Goal: Information Seeking & Learning: Check status

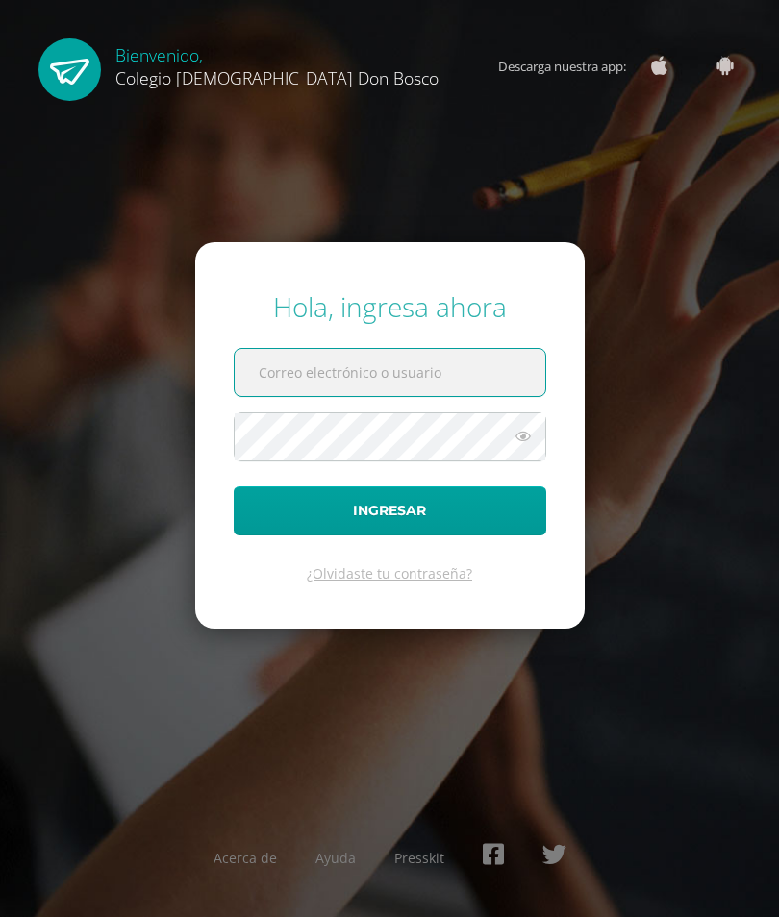
type input "[PERSON_NAME][EMAIL_ADDRESS][DOMAIN_NAME]"
click at [389, 535] on button "Ingresar" at bounding box center [390, 510] width 312 height 49
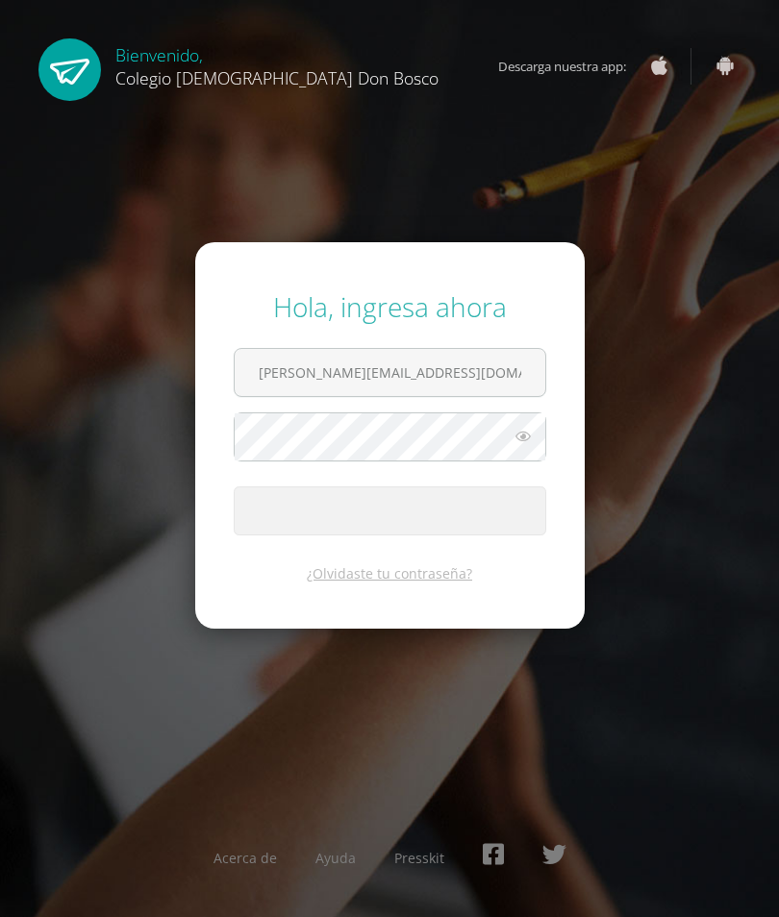
click at [476, 535] on span "submit" at bounding box center [390, 510] width 311 height 47
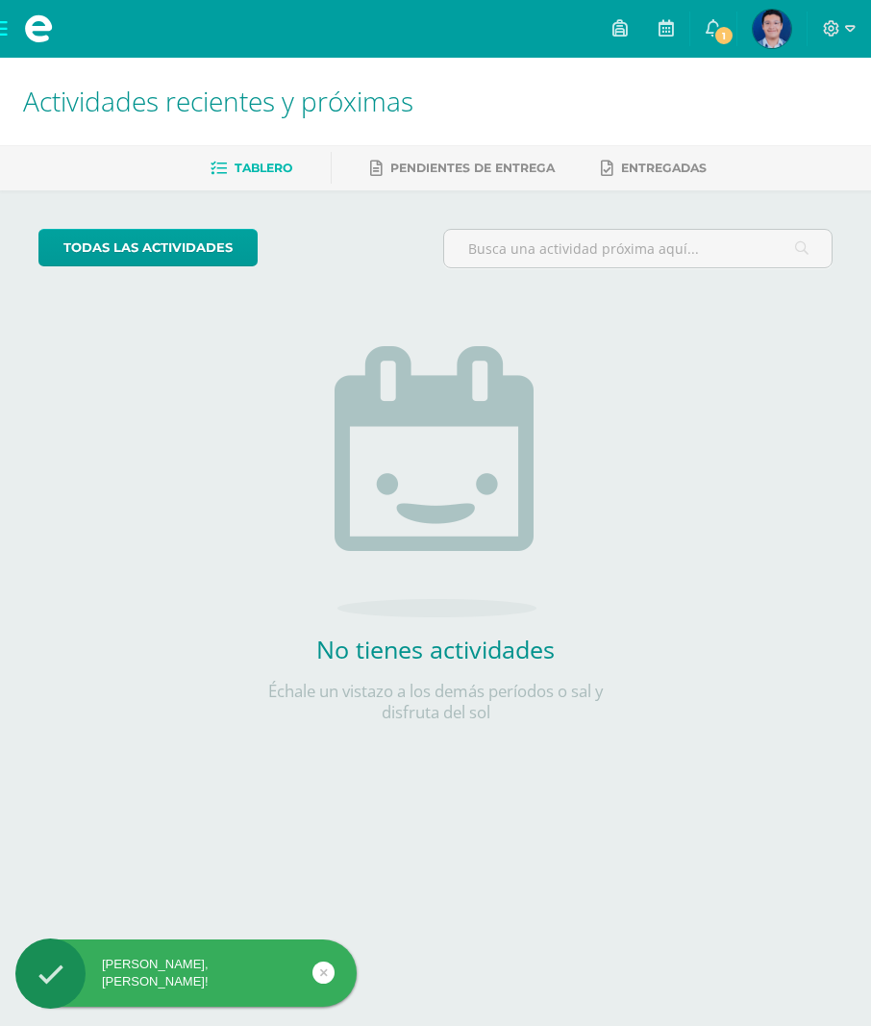
click at [770, 13] on img at bounding box center [772, 29] width 38 height 38
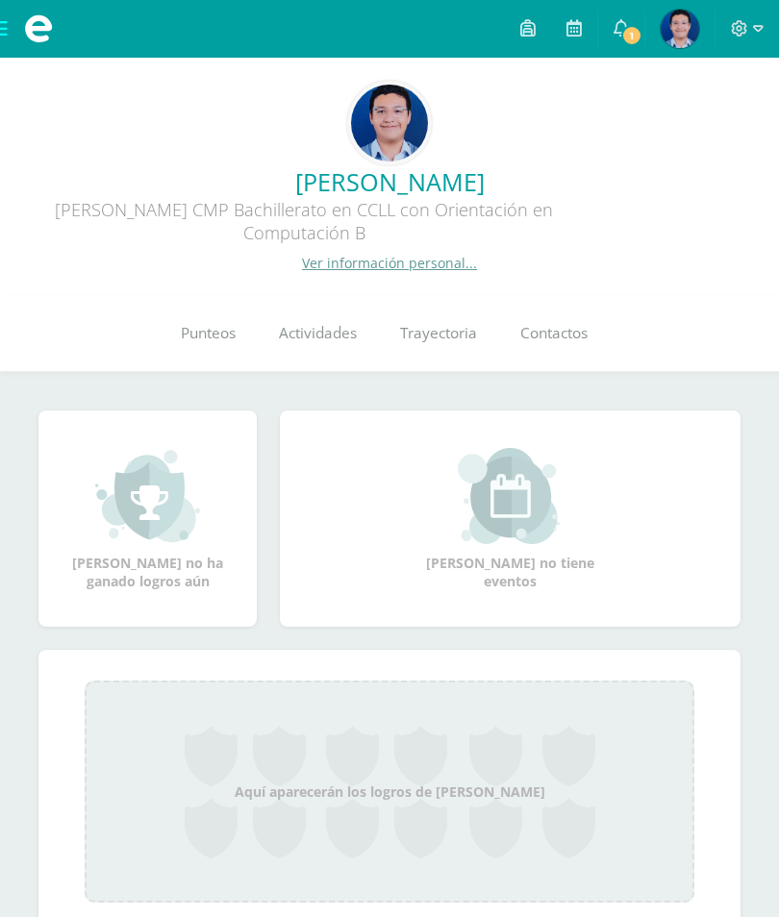
click at [211, 341] on span "Punteos" at bounding box center [208, 333] width 55 height 20
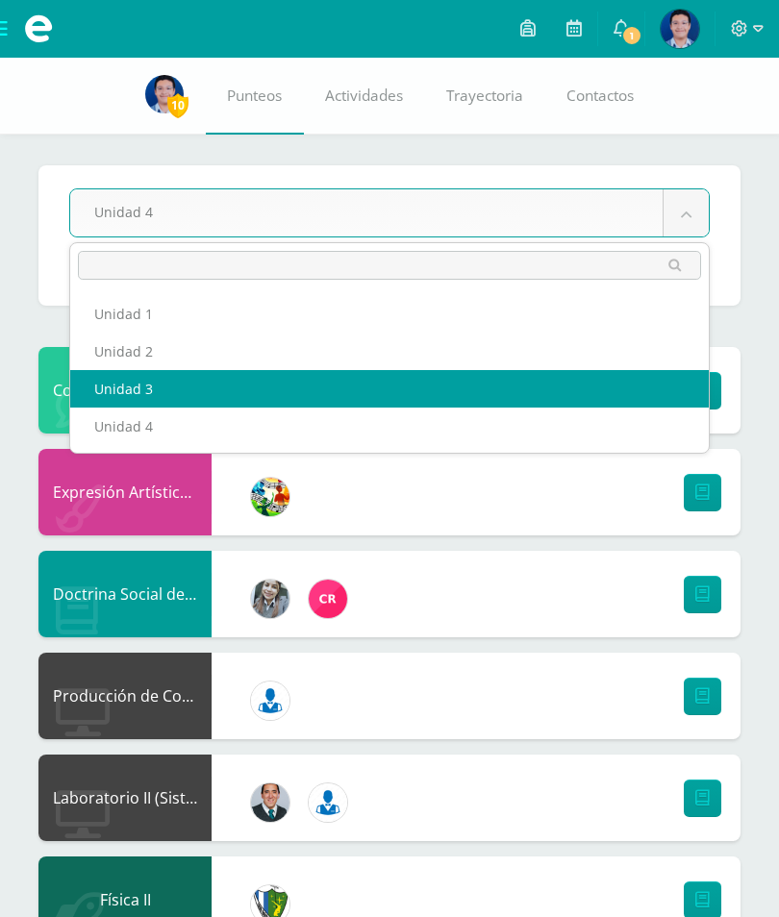
select select "Unidad 3"
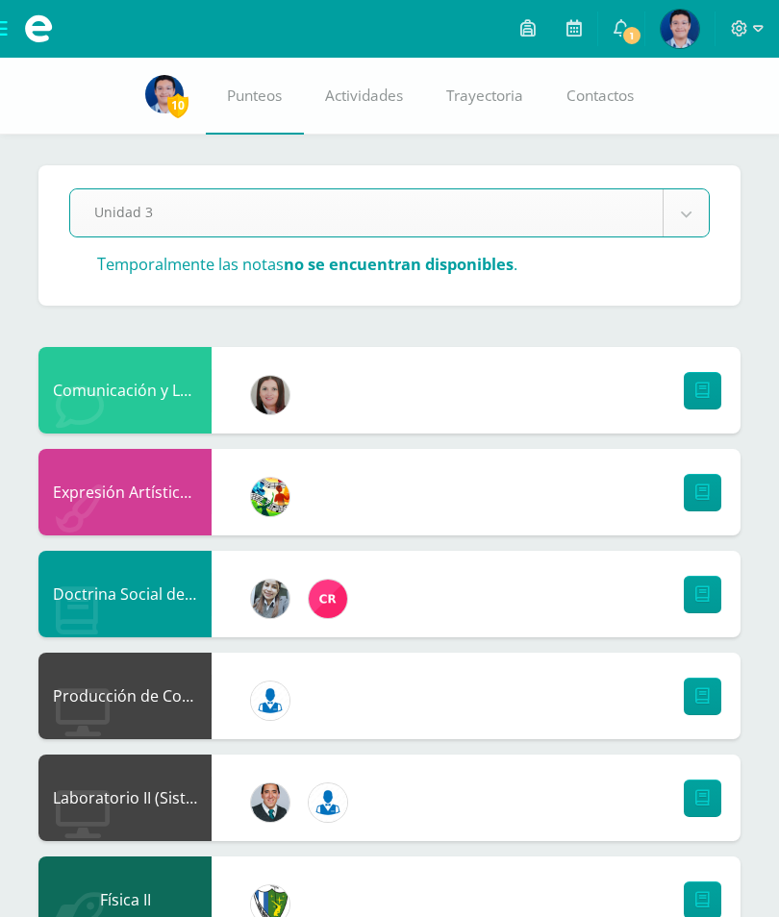
click at [637, 11] on link "1" at bounding box center [621, 29] width 46 height 58
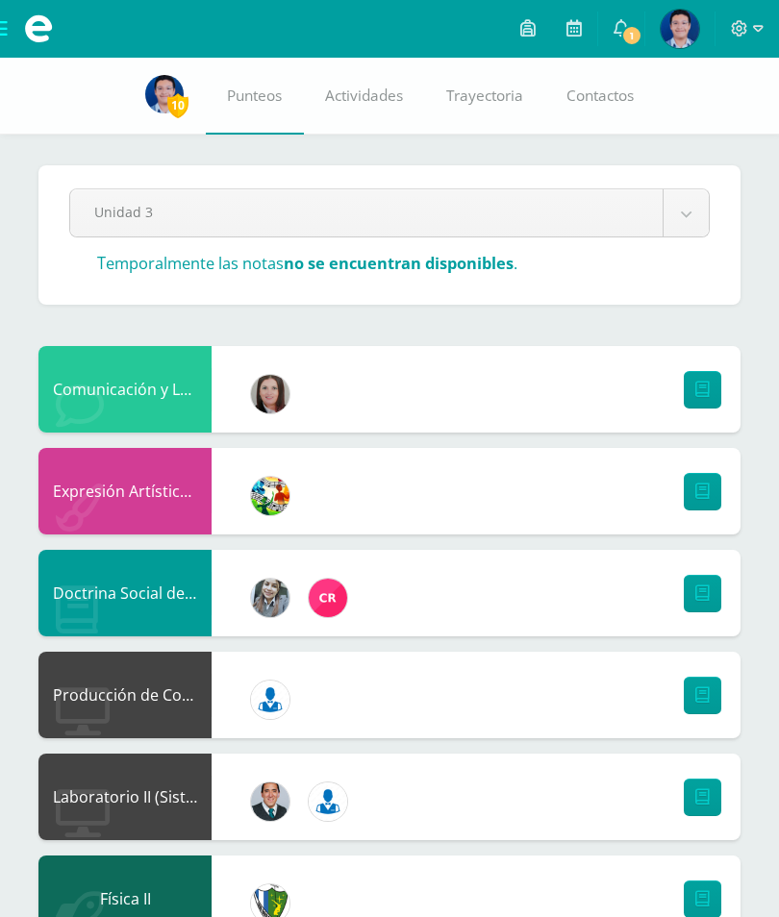
click at [622, 35] on span "1" at bounding box center [631, 35] width 21 height 21
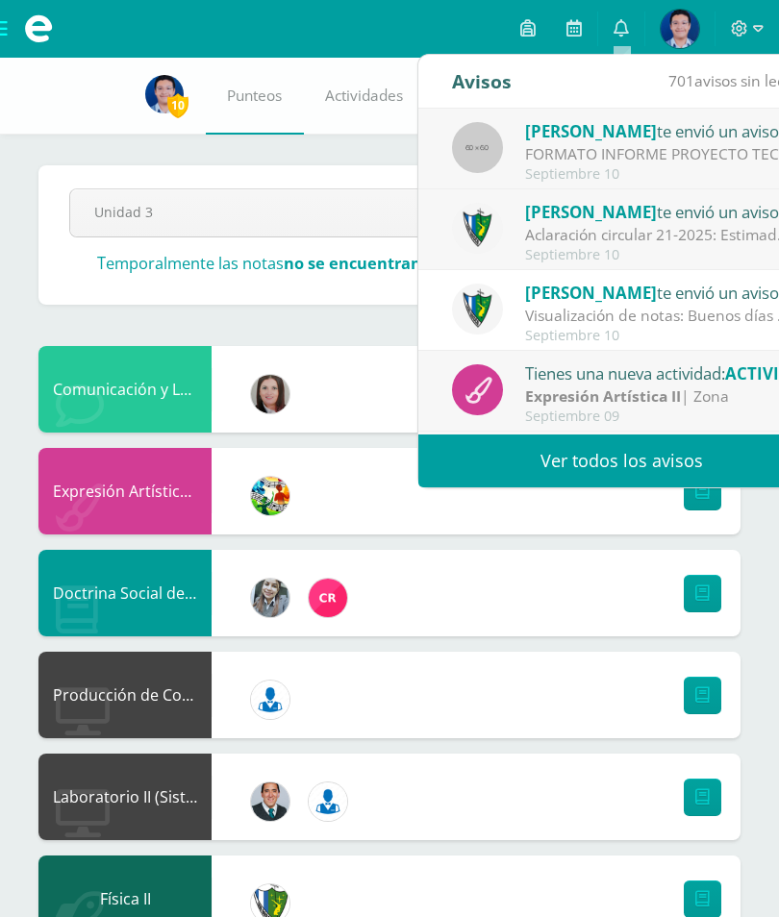
click at [680, 137] on div "Judith Polanco te envió un aviso" at bounding box center [658, 130] width 267 height 25
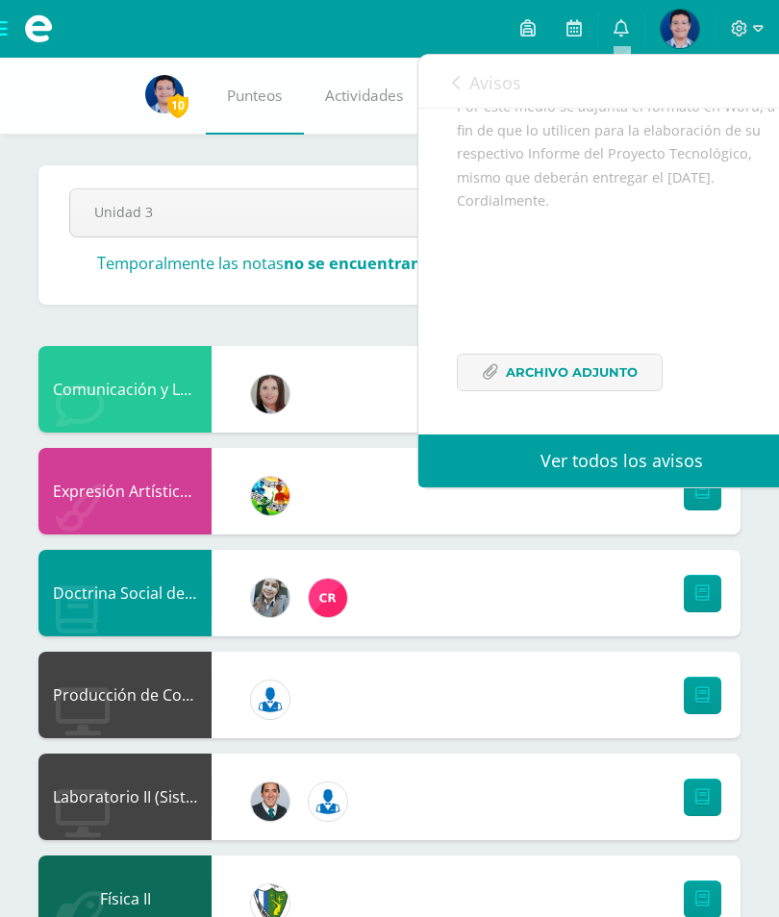
scroll to position [238, 0]
click at [593, 379] on span "Archivo Adjunto" at bounding box center [572, 373] width 132 height 36
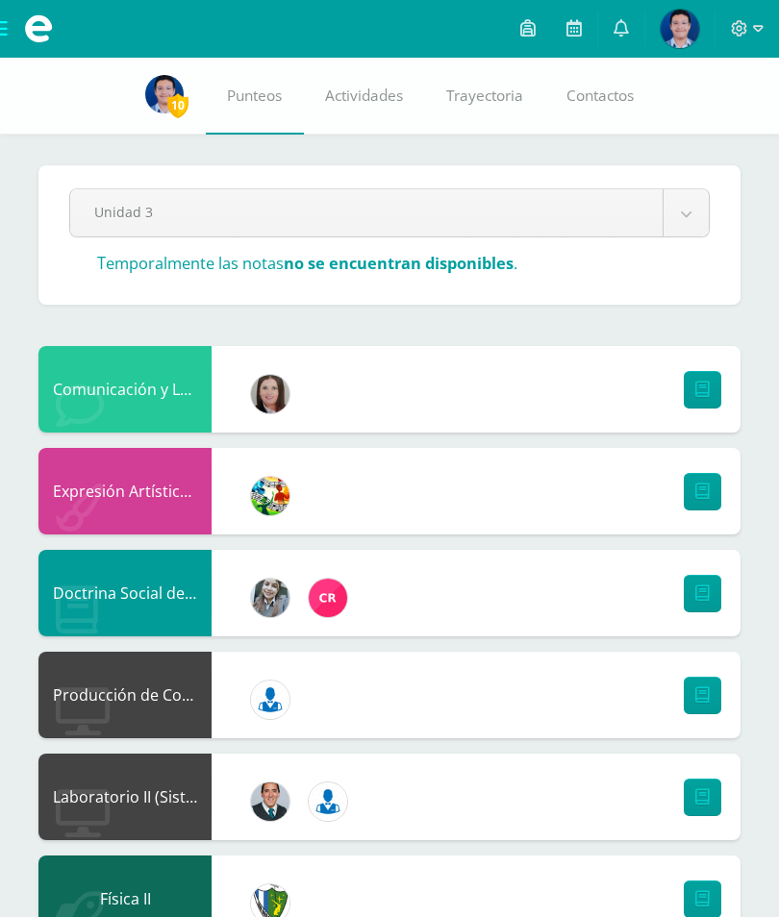
click at [433, 575] on div "Doctrina Social de la [DEMOGRAPHIC_DATA]" at bounding box center [389, 593] width 702 height 87
click at [682, 35] on img at bounding box center [679, 29] width 38 height 38
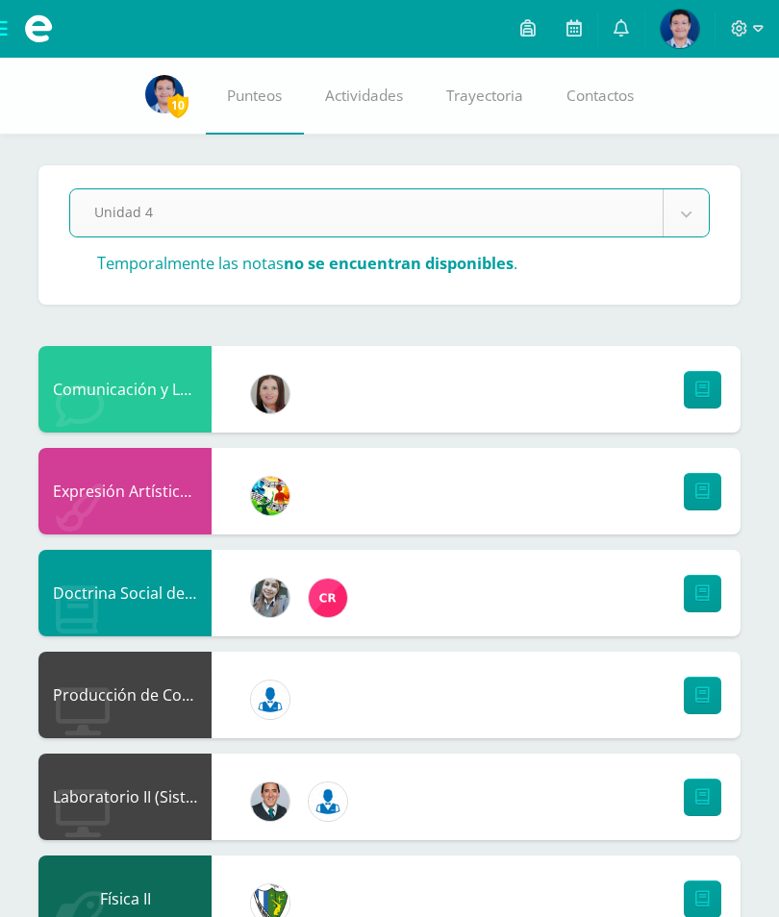
select select "Unidad 4"
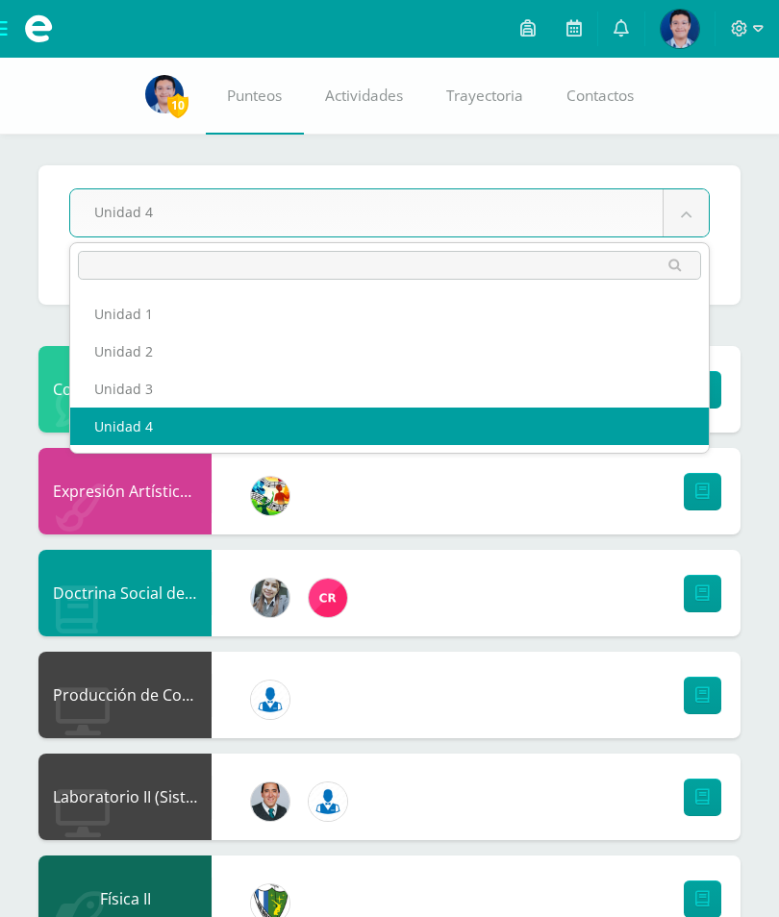
click at [759, 19] on span at bounding box center [747, 28] width 33 height 21
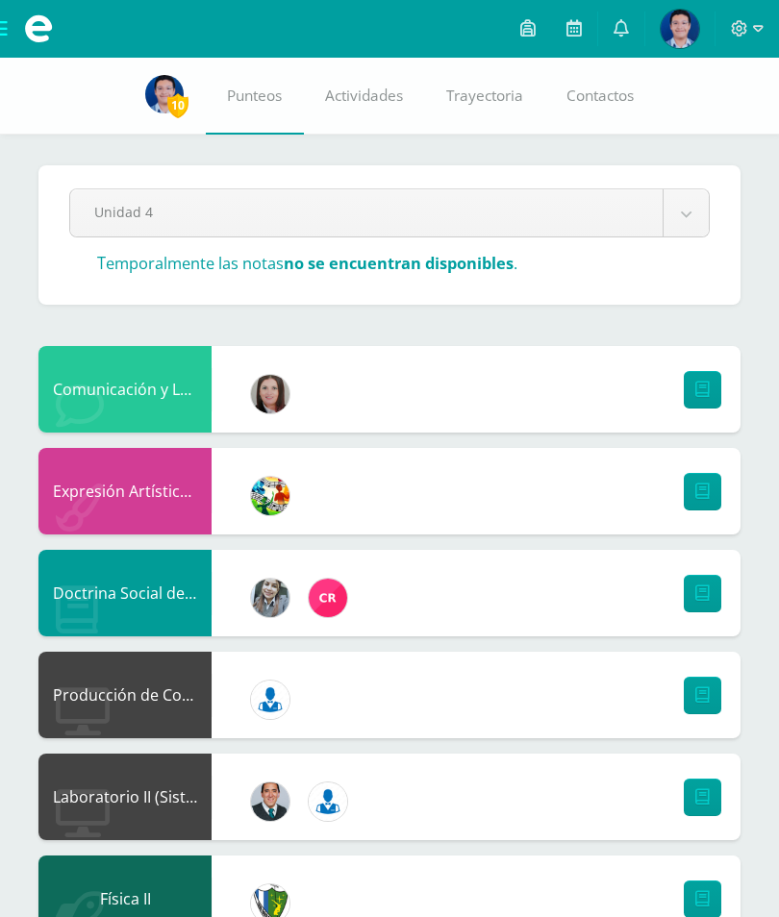
click at [759, 27] on icon at bounding box center [758, 28] width 11 height 7
click at [683, 126] on span "Cerrar sesión" at bounding box center [698, 132] width 87 height 18
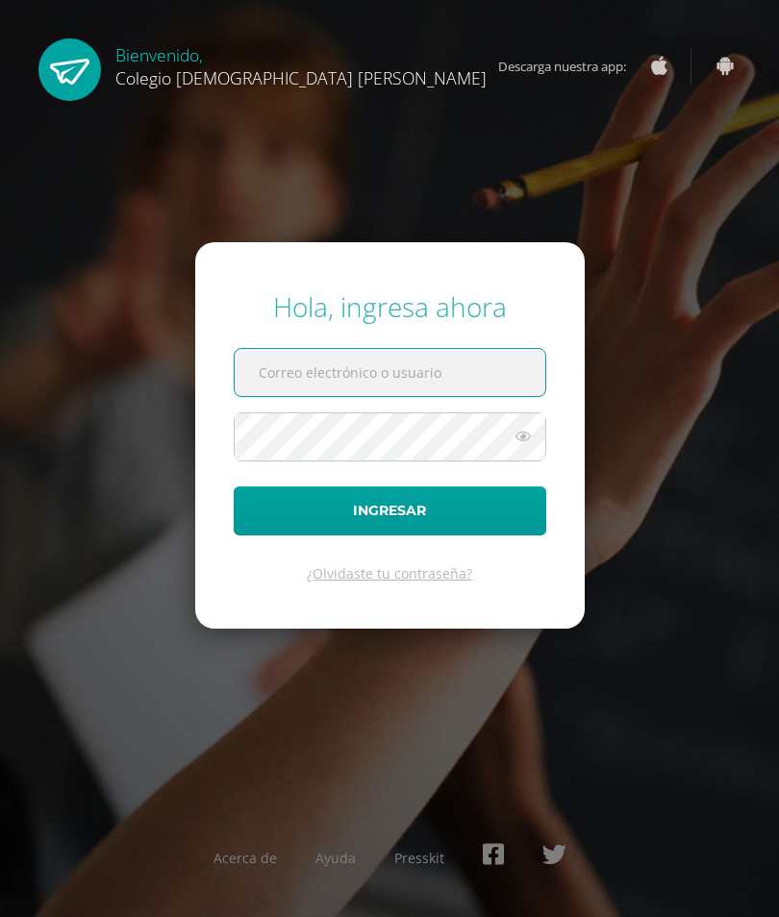
click at [448, 396] on input "text" at bounding box center [390, 372] width 311 height 47
type input "[PERSON_NAME][EMAIL_ADDRESS][DOMAIN_NAME]"
click at [389, 535] on button "Ingresar" at bounding box center [390, 510] width 312 height 49
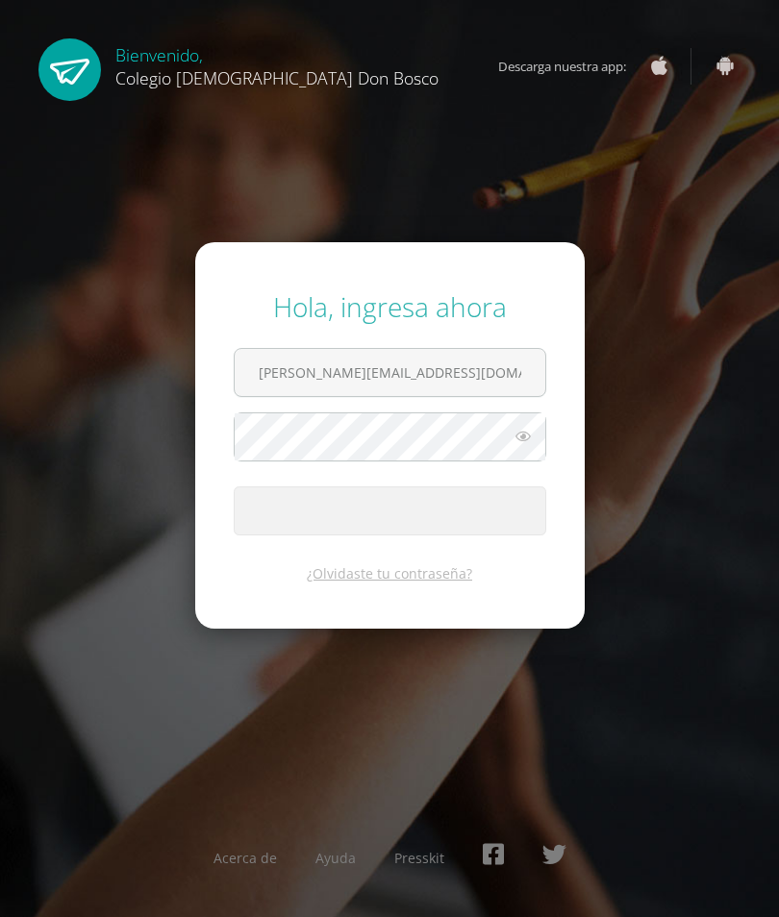
click at [435, 535] on span "submit" at bounding box center [390, 510] width 311 height 47
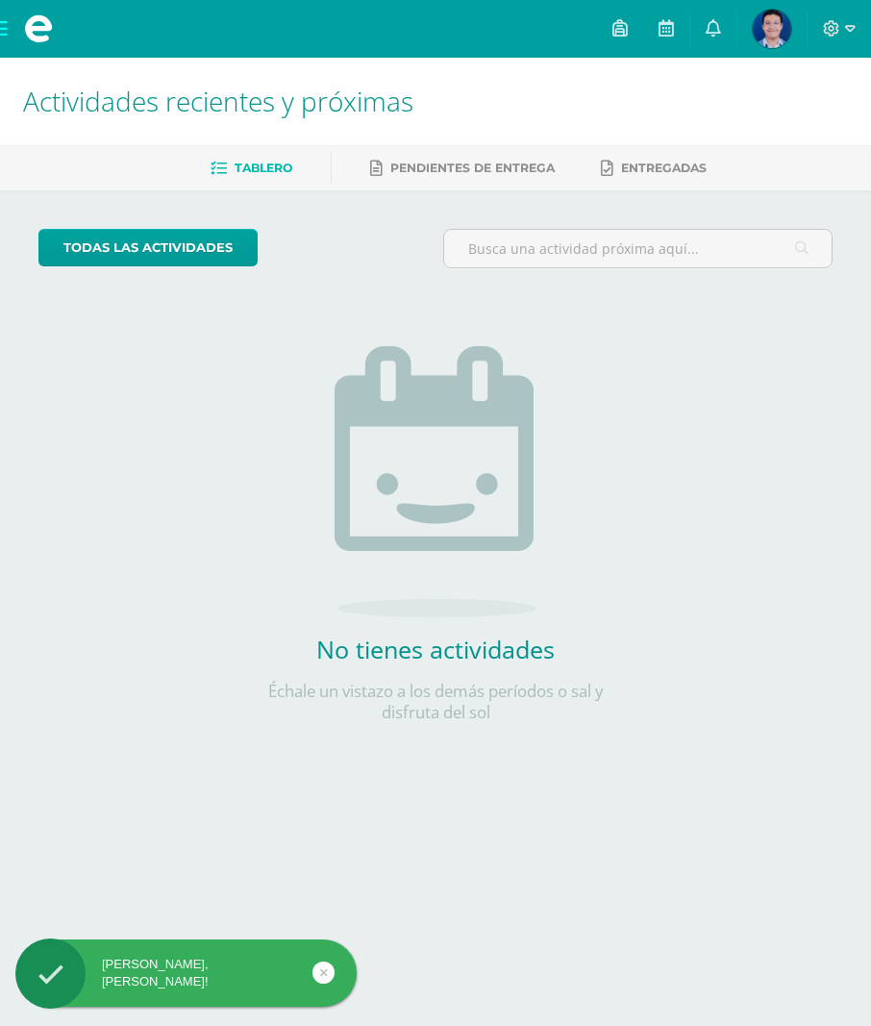
click at [763, 38] on img at bounding box center [772, 29] width 38 height 38
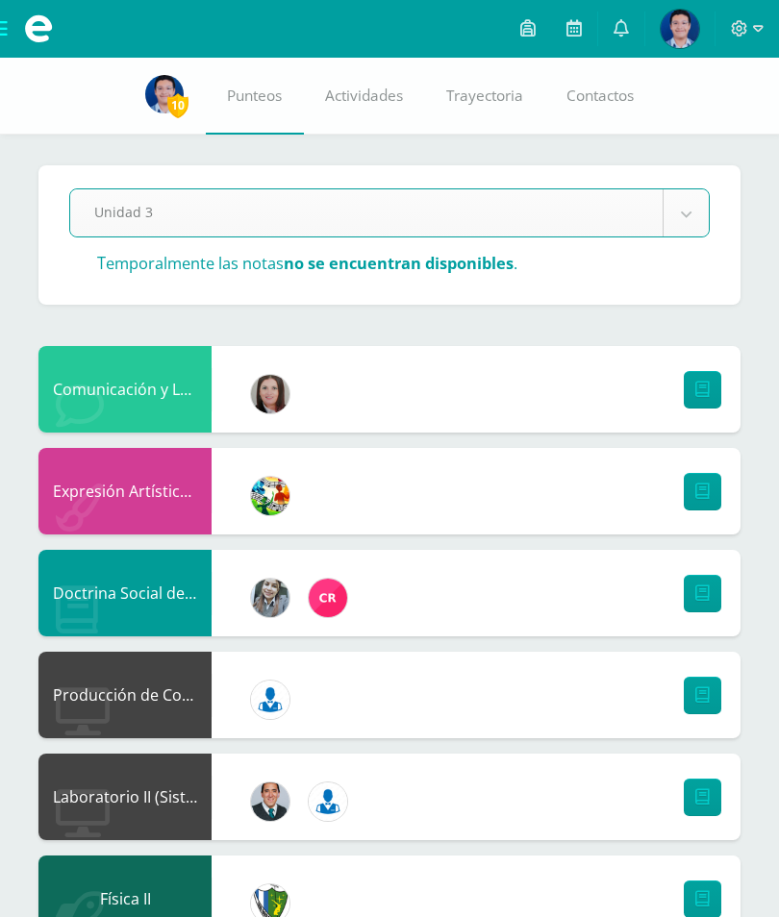
select select "Unidad 3"
click at [748, 27] on span at bounding box center [747, 28] width 33 height 21
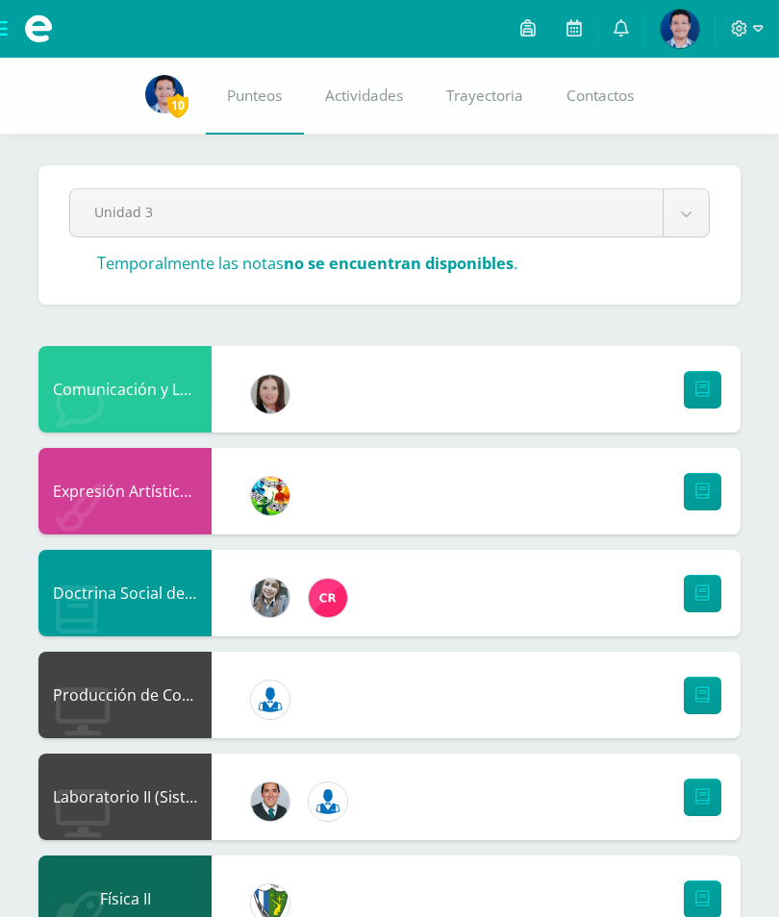
click at [735, 37] on span at bounding box center [747, 28] width 33 height 21
click at [699, 134] on span "Cerrar sesión" at bounding box center [698, 132] width 87 height 18
